Goal: Task Accomplishment & Management: Use online tool/utility

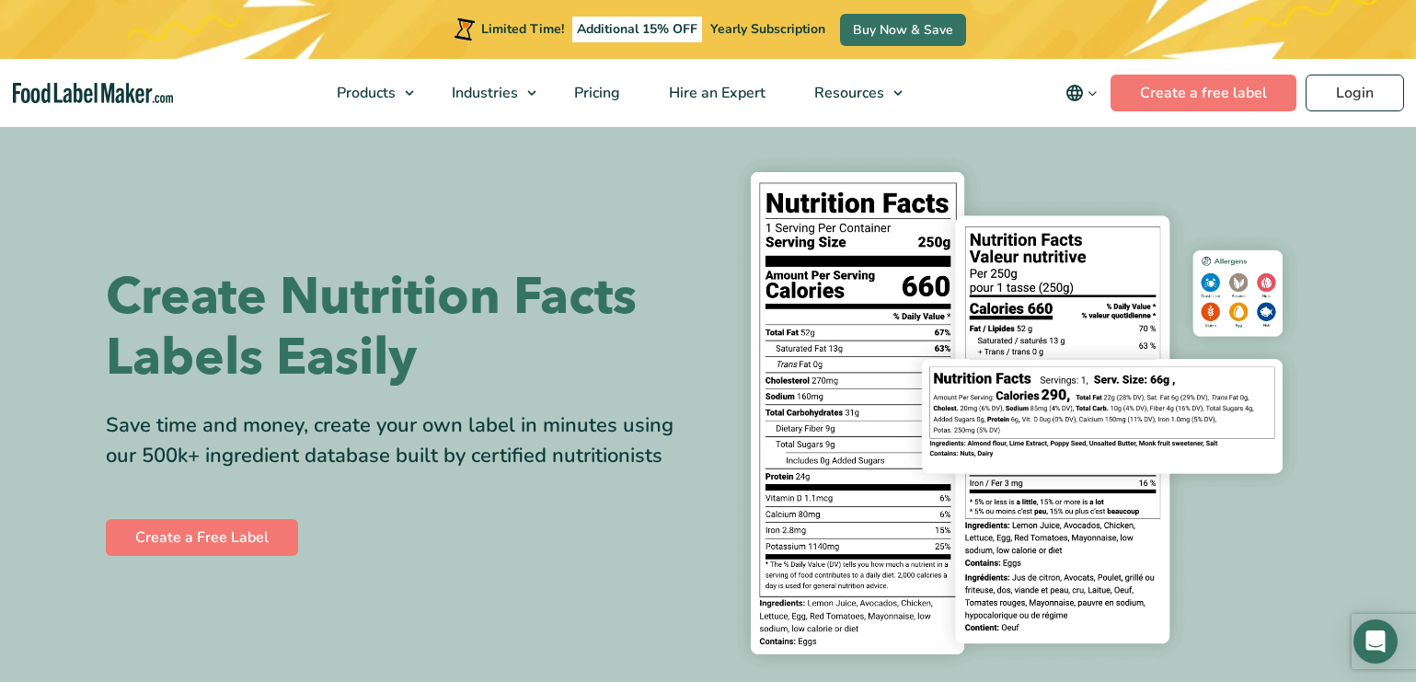
scroll to position [27, 0]
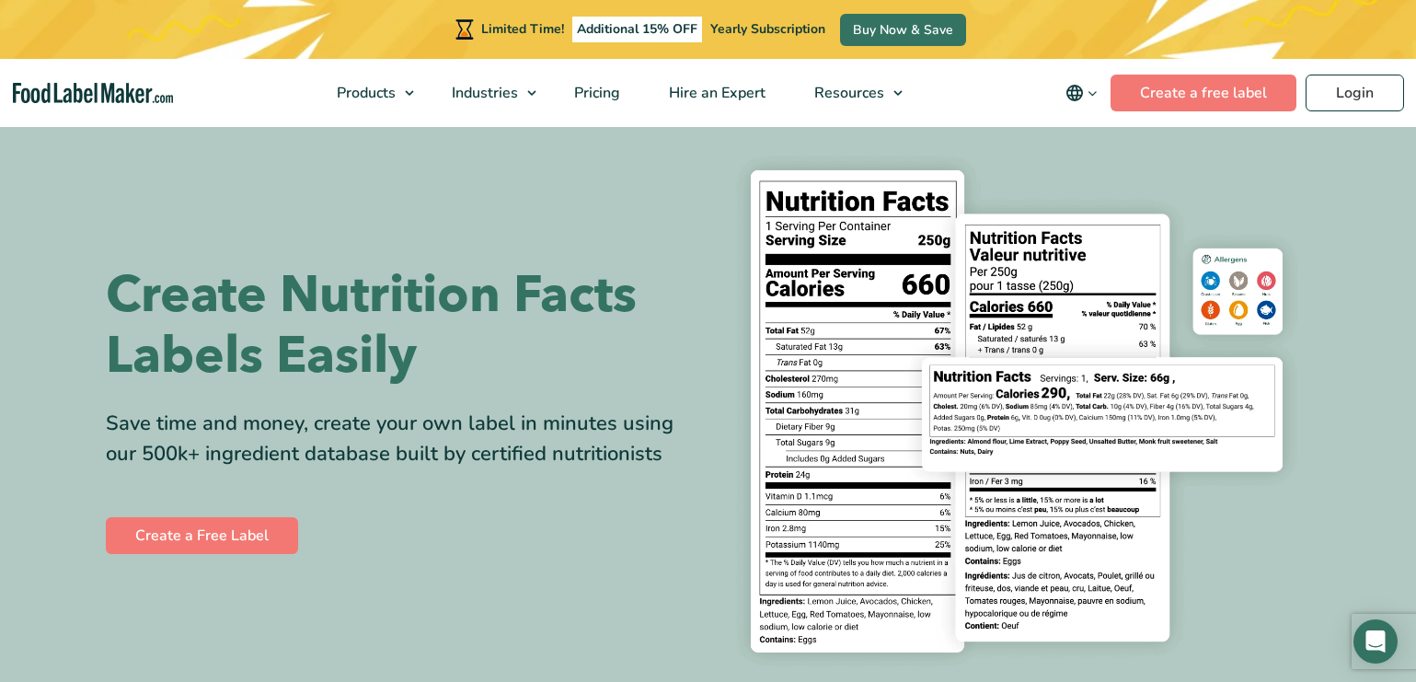
drag, startPoint x: 850, startPoint y: 375, endPoint x: 1004, endPoint y: 0, distance: 405.5
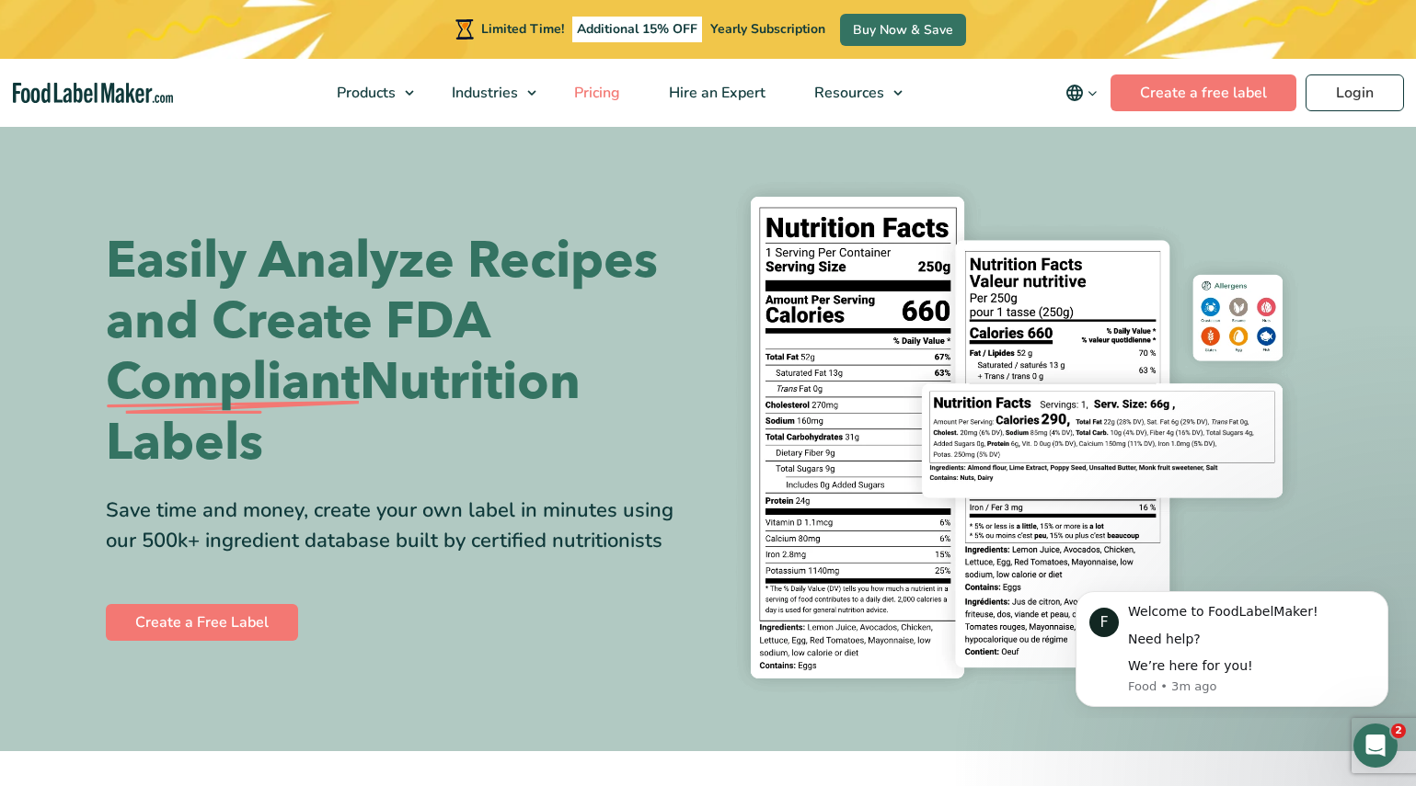
click at [614, 95] on span "Pricing" at bounding box center [594, 93] width 53 height 20
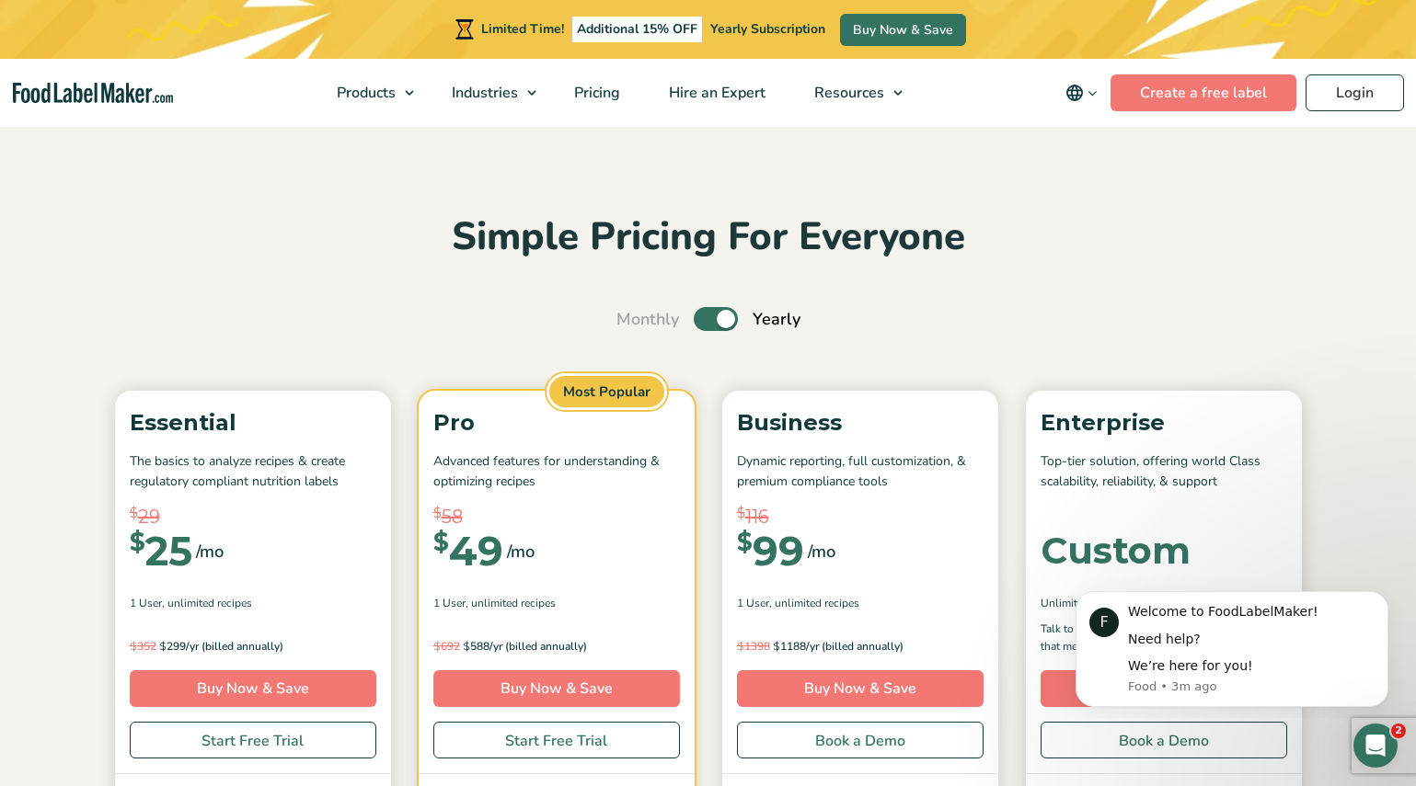
click at [54, 95] on img "Food Label Maker homepage" at bounding box center [93, 93] width 160 height 21
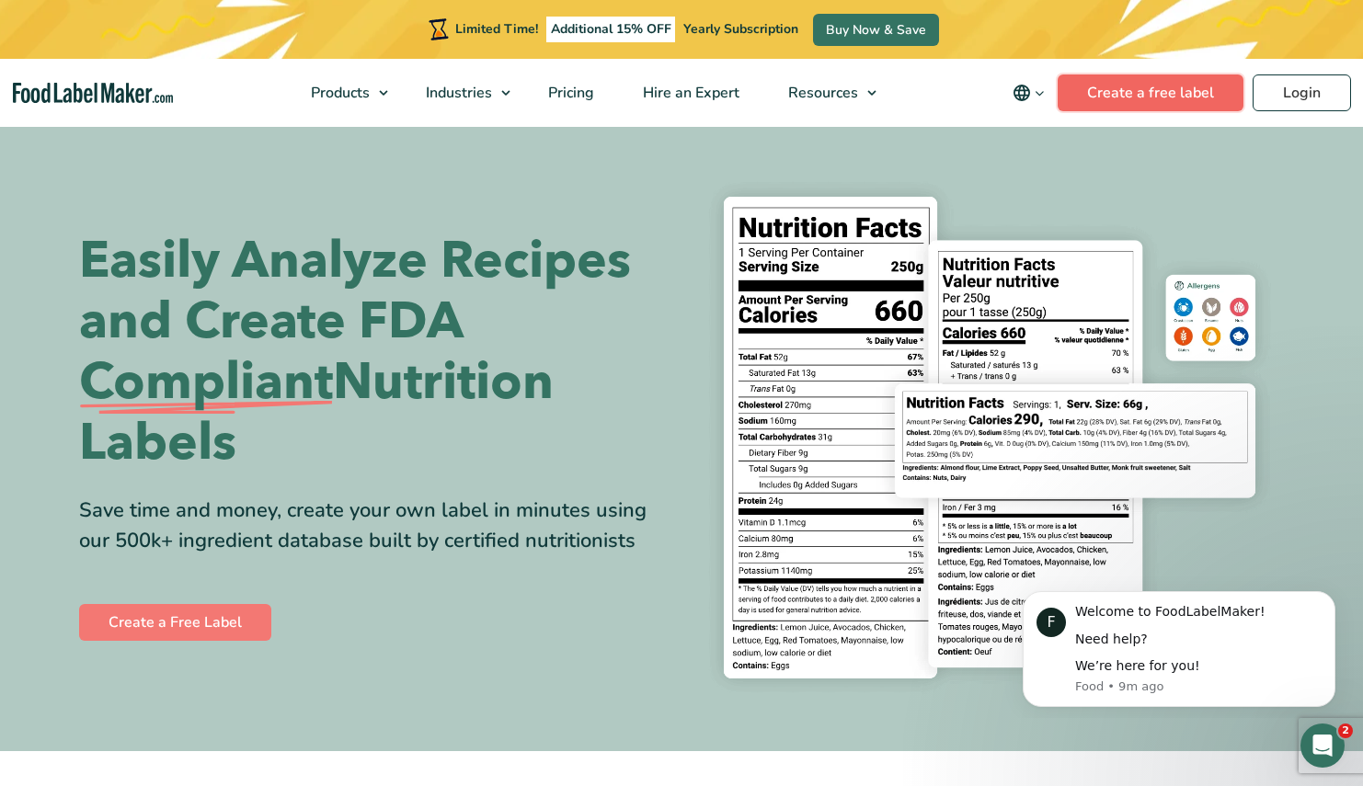
click at [1115, 89] on link "Create a free label" at bounding box center [1151, 93] width 186 height 37
